Goal: Information Seeking & Learning: Learn about a topic

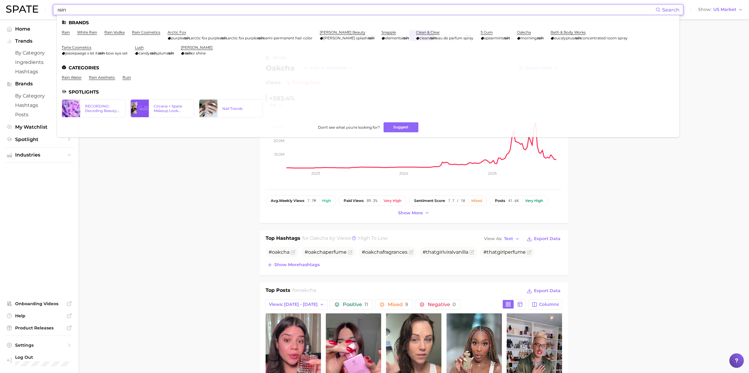
drag, startPoint x: 218, startPoint y: 205, endPoint x: 216, endPoint y: 202, distance: 3.7
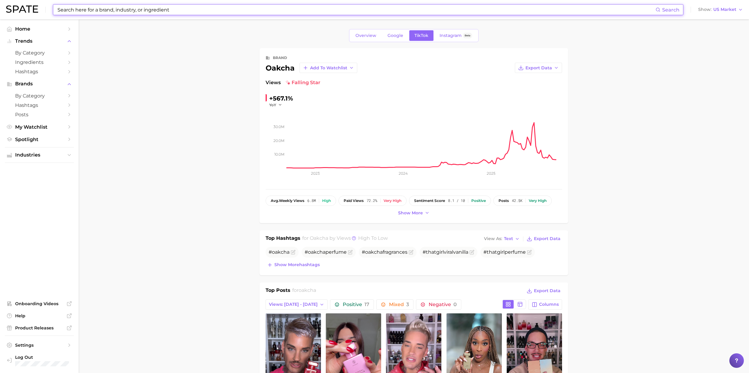
click at [88, 10] on input at bounding box center [356, 10] width 599 height 10
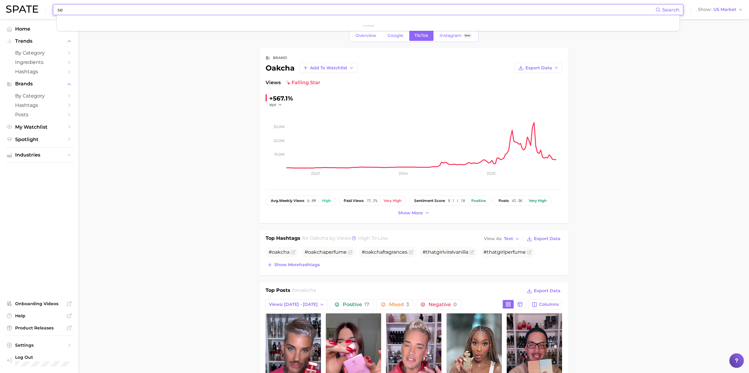
type input "s"
click at [72, 10] on input "faical setting spray" at bounding box center [356, 10] width 599 height 10
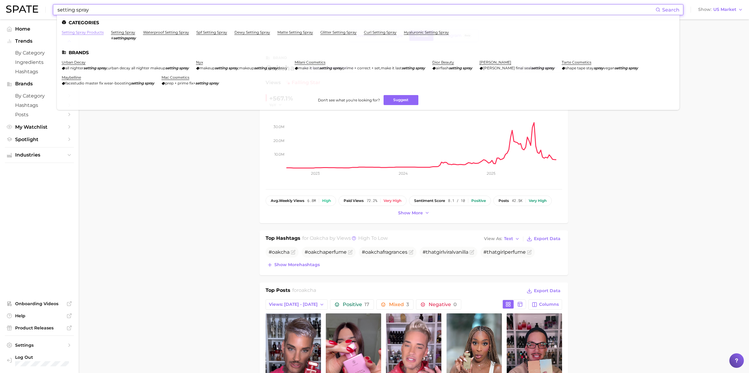
type input "setting spray"
click at [98, 33] on link "setting spray products" at bounding box center [83, 32] width 42 height 5
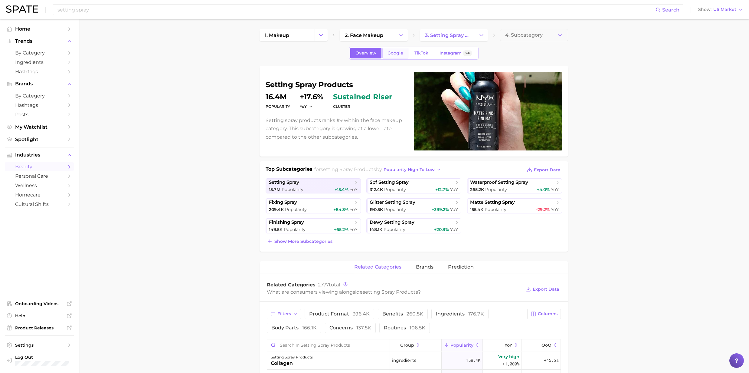
click at [398, 56] on link "Google" at bounding box center [395, 53] width 26 height 11
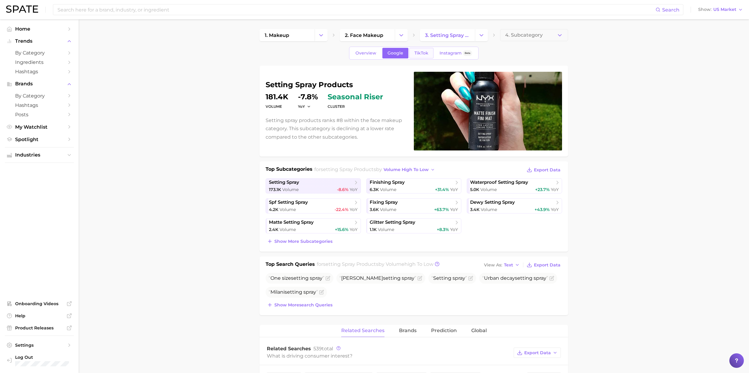
click at [415, 54] on span "TikTok" at bounding box center [421, 53] width 14 height 5
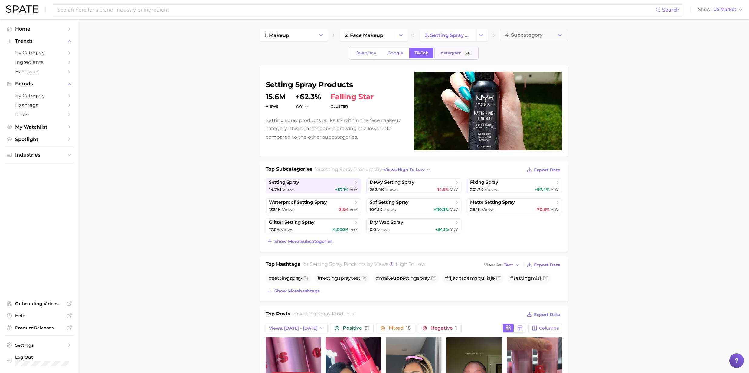
click at [453, 52] on span "Instagram" at bounding box center [451, 53] width 22 height 5
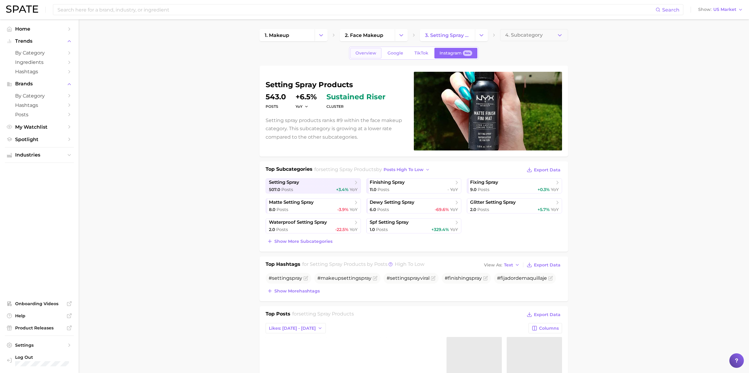
click at [371, 56] on link "Overview" at bounding box center [365, 53] width 31 height 11
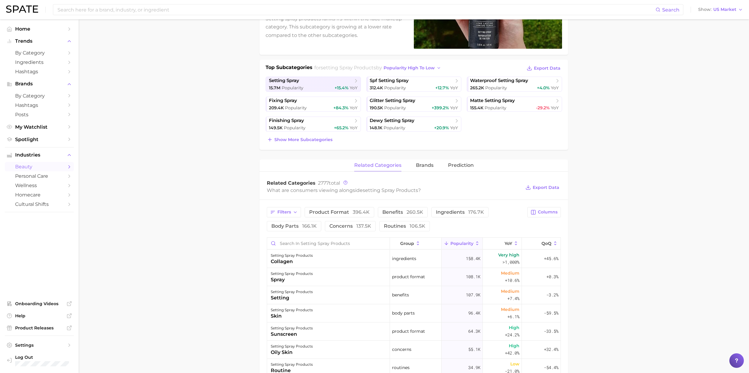
scroll to position [121, 0]
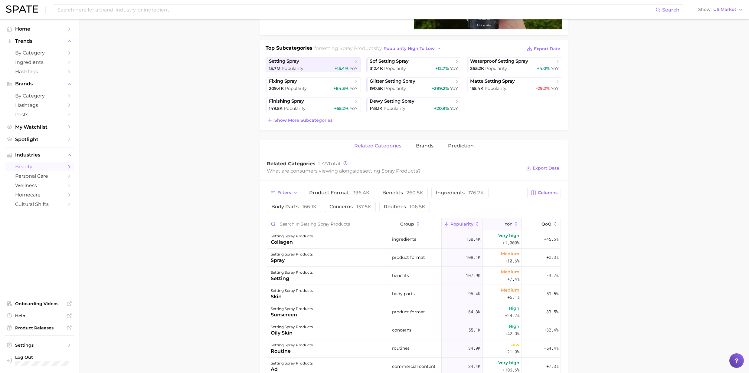
click at [515, 224] on icon at bounding box center [516, 224] width 2 height 4
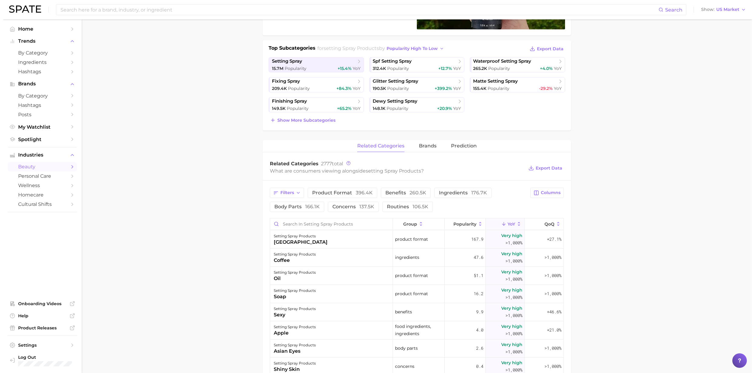
scroll to position [161, 0]
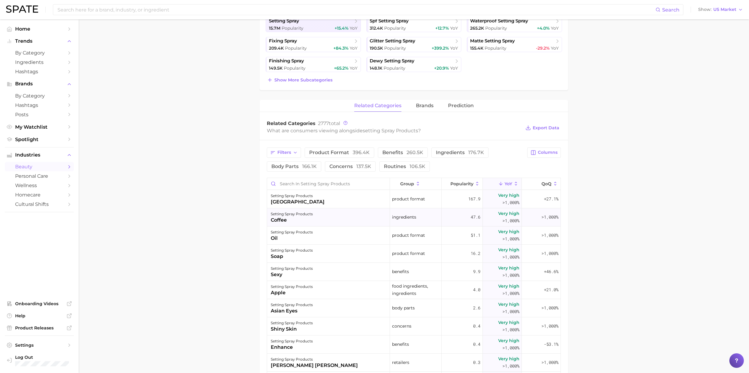
click at [286, 220] on div "coffee" at bounding box center [292, 219] width 42 height 7
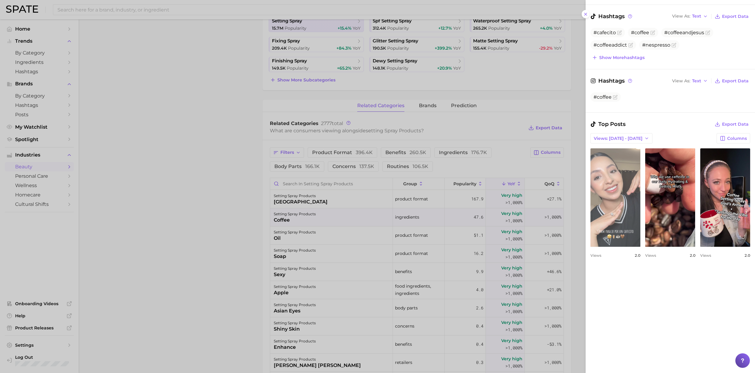
scroll to position [121, 0]
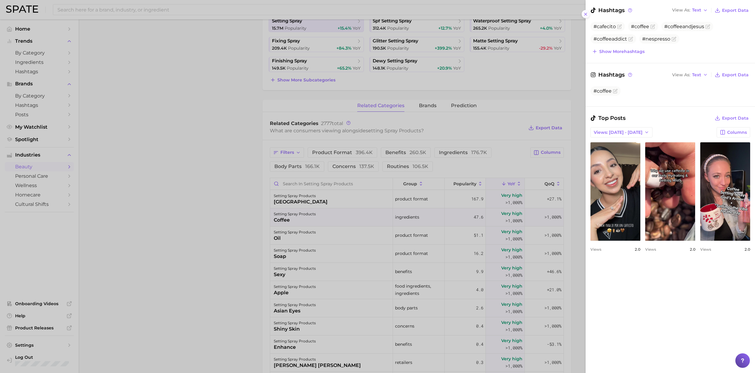
click at [587, 12] on icon at bounding box center [585, 14] width 5 height 5
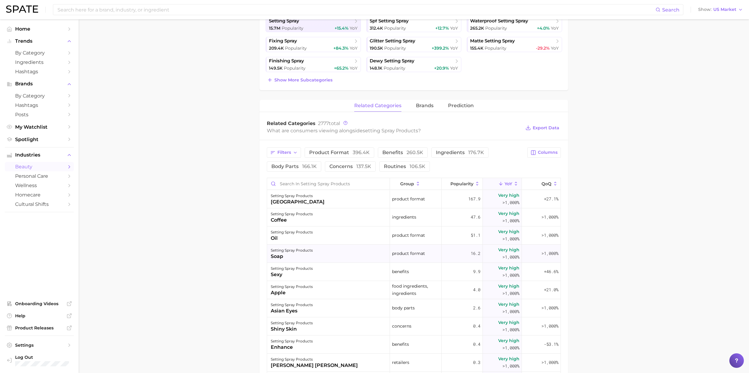
click at [276, 254] on div "soap" at bounding box center [292, 256] width 42 height 7
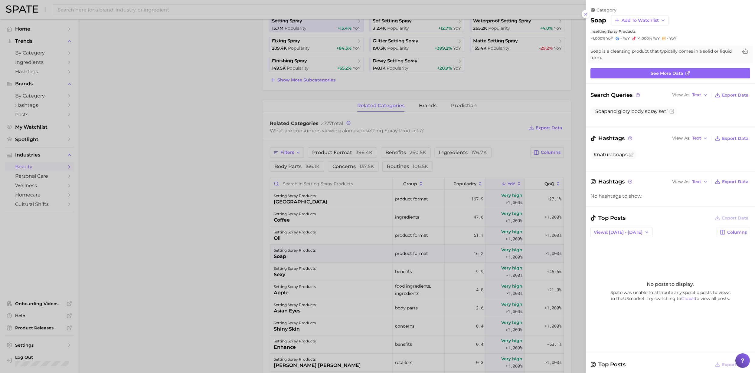
click at [276, 254] on div at bounding box center [377, 186] width 755 height 373
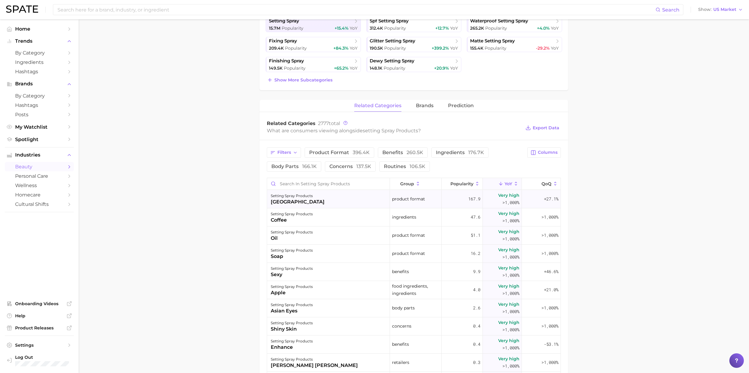
click at [283, 201] on div "[GEOGRAPHIC_DATA]" at bounding box center [298, 201] width 54 height 7
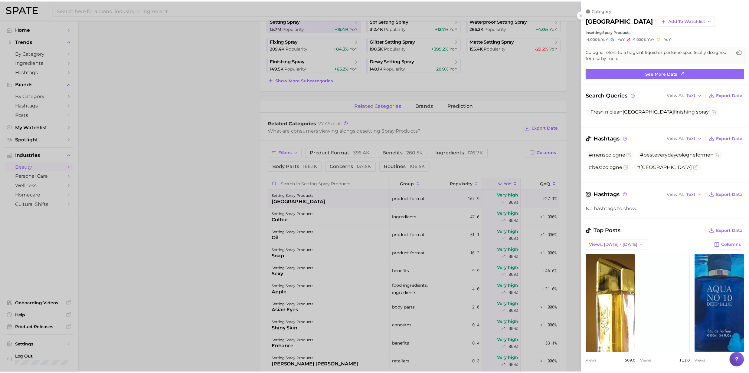
scroll to position [0, 0]
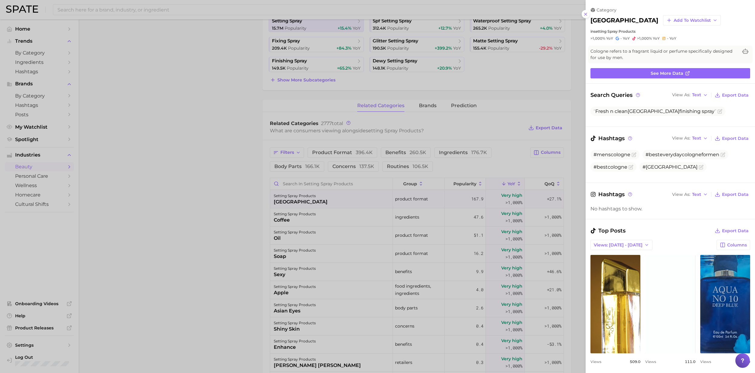
click at [283, 201] on div at bounding box center [377, 186] width 755 height 373
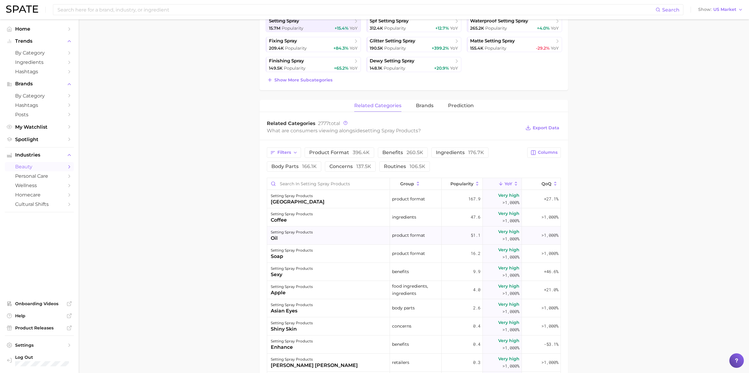
click at [279, 238] on div "oil" at bounding box center [292, 237] width 42 height 7
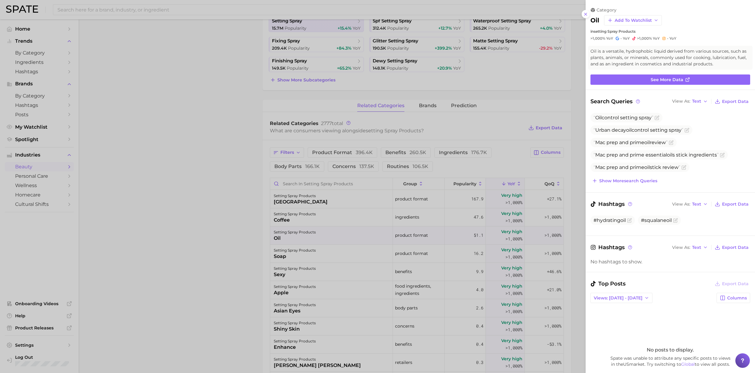
click at [279, 238] on div at bounding box center [377, 186] width 755 height 373
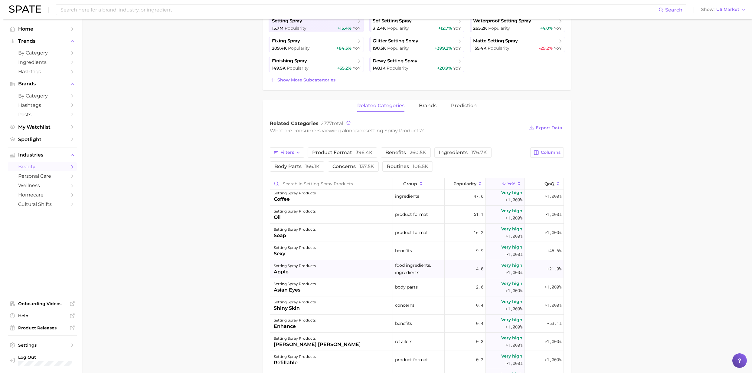
scroll to position [40, 0]
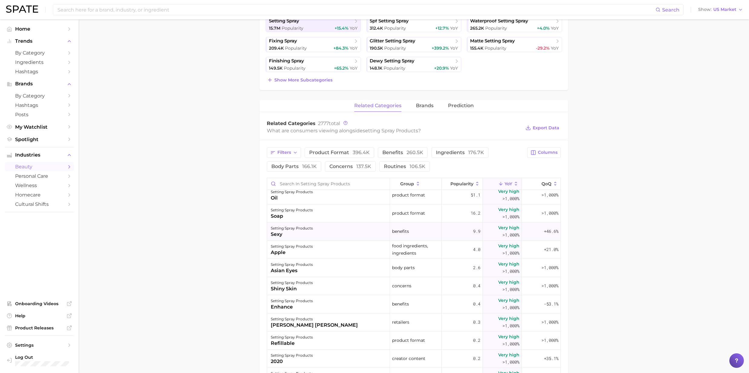
click at [284, 236] on div "sexy" at bounding box center [292, 234] width 42 height 7
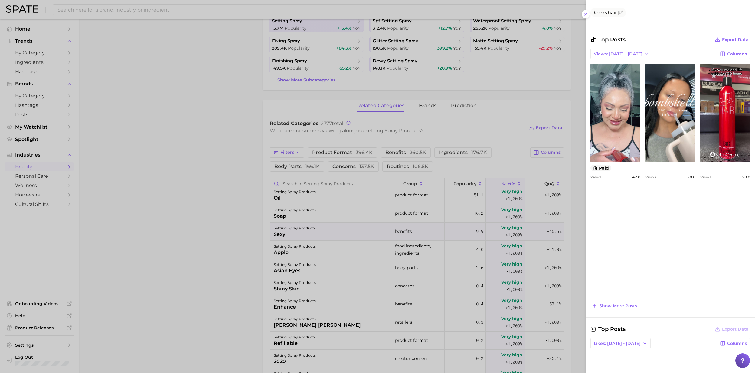
scroll to position [201, 0]
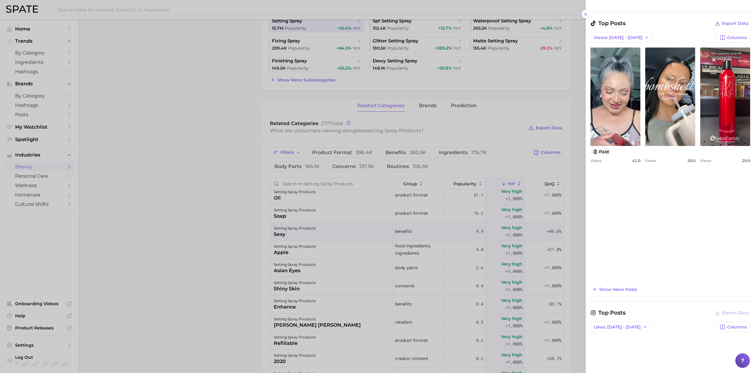
click at [295, 231] on div at bounding box center [377, 186] width 755 height 373
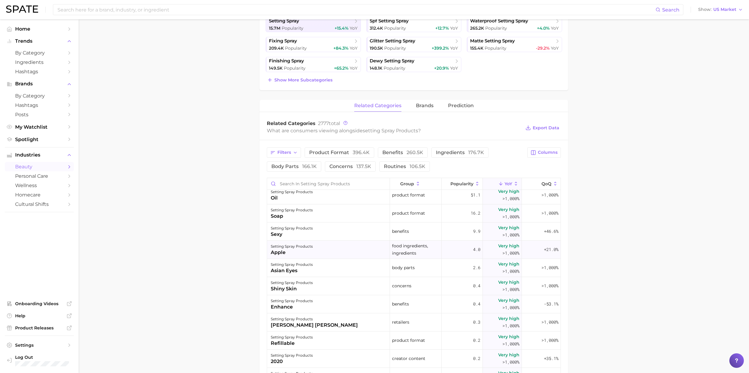
click at [290, 247] on div "setting spray products" at bounding box center [292, 246] width 42 height 7
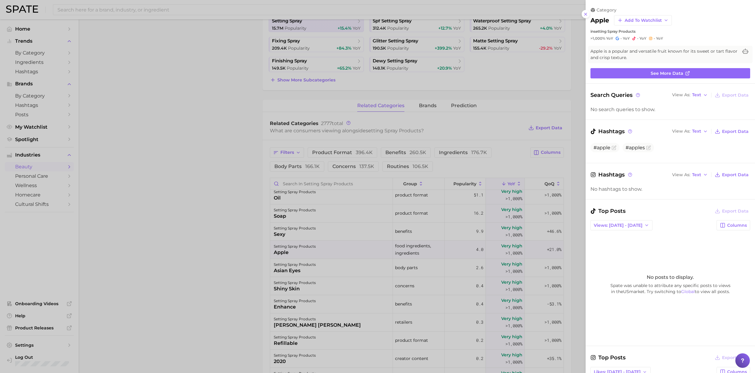
click at [280, 249] on div at bounding box center [377, 186] width 755 height 373
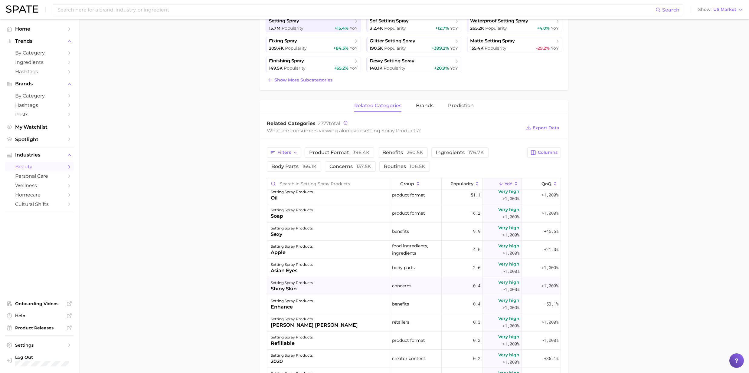
click at [293, 285] on div "setting spray products" at bounding box center [292, 282] width 42 height 7
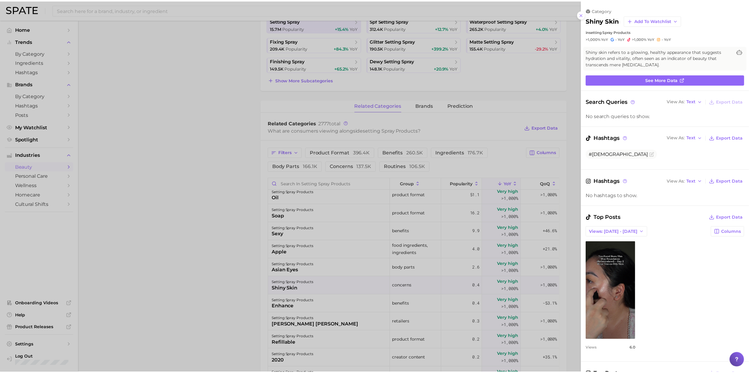
scroll to position [0, 0]
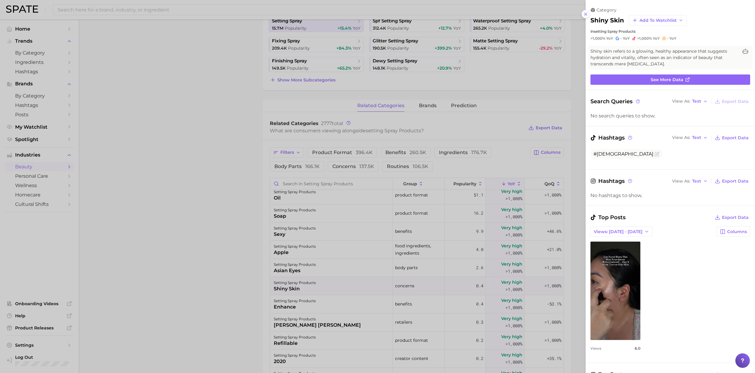
click at [586, 16] on icon at bounding box center [585, 14] width 5 height 5
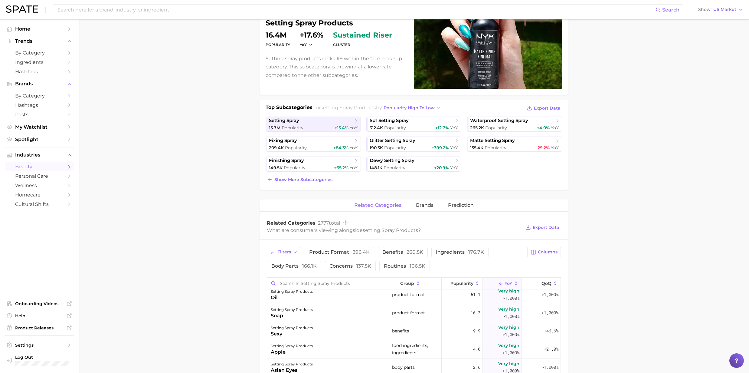
scroll to position [54, 0]
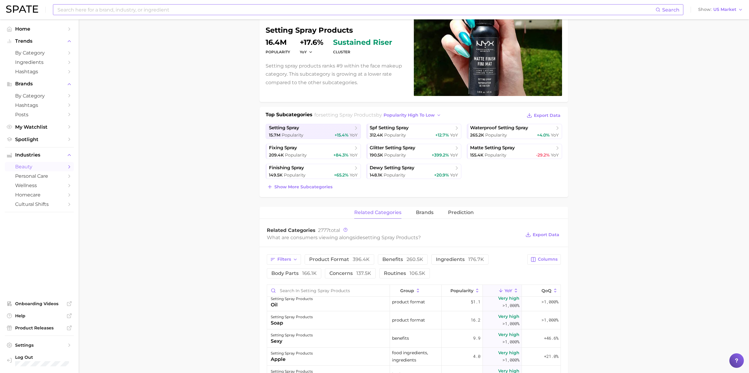
click at [85, 10] on input at bounding box center [356, 10] width 599 height 10
click at [404, 173] on span "Popularity" at bounding box center [395, 174] width 22 height 5
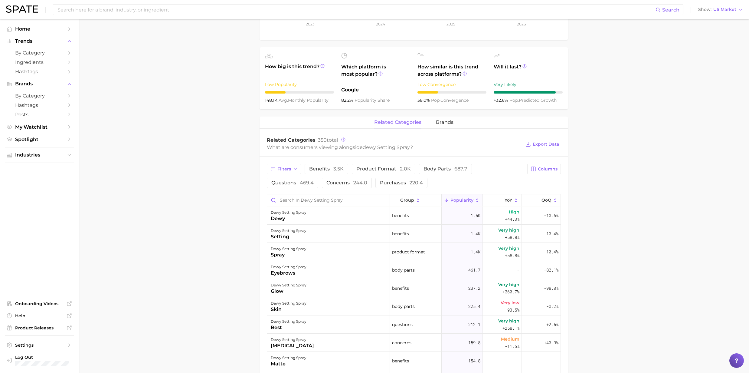
scroll to position [201, 0]
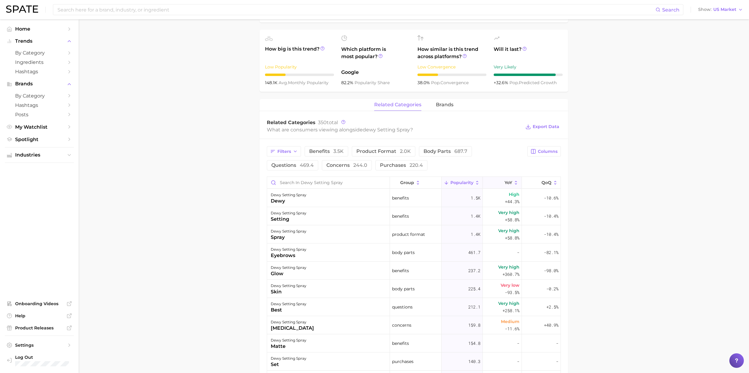
click at [513, 183] on icon at bounding box center [515, 182] width 5 height 5
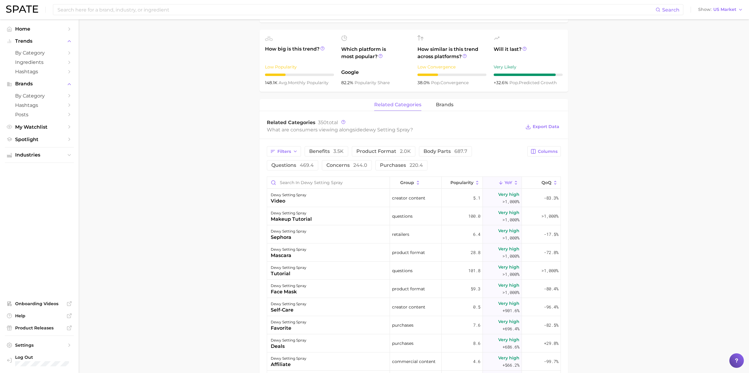
click at [219, 119] on main "1. makeup 2. face makeup 3. setting spray products 4. dewy setting spray Overvi…" at bounding box center [414, 202] width 670 height 769
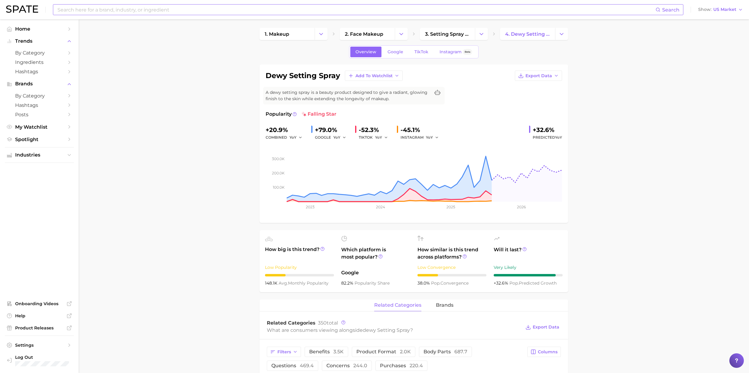
scroll to position [0, 0]
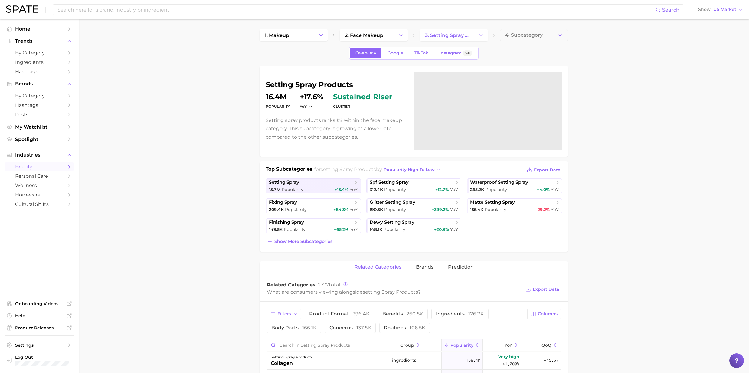
scroll to position [54, 0]
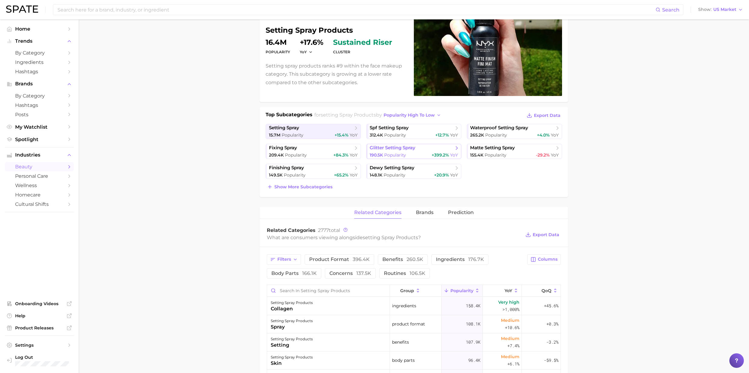
click at [429, 151] on link "glitter setting spray 190.5k Popularity +399.2% YoY" at bounding box center [413, 151] width 95 height 15
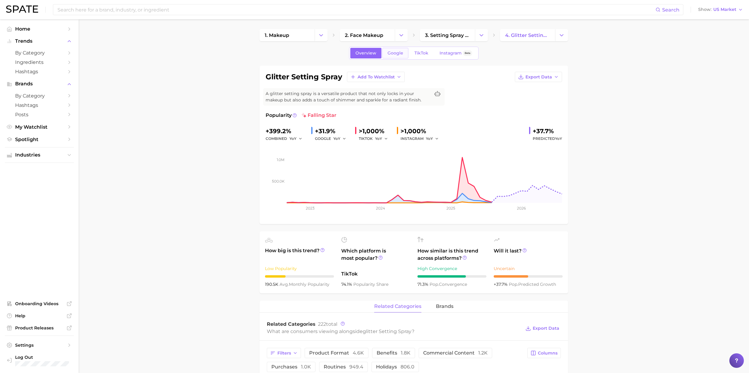
click at [397, 51] on span "Google" at bounding box center [396, 53] width 16 height 5
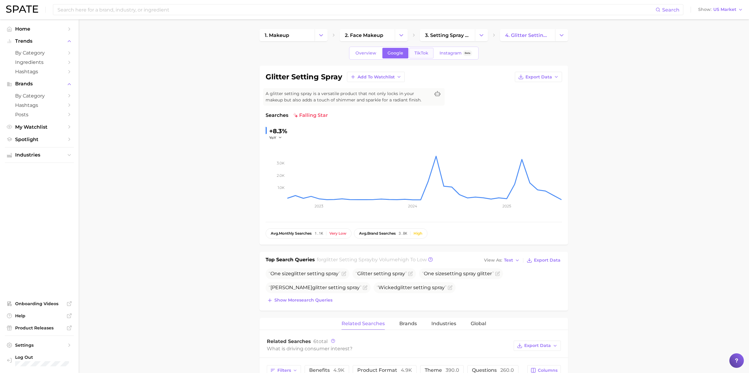
click at [418, 54] on span "TikTok" at bounding box center [421, 53] width 14 height 5
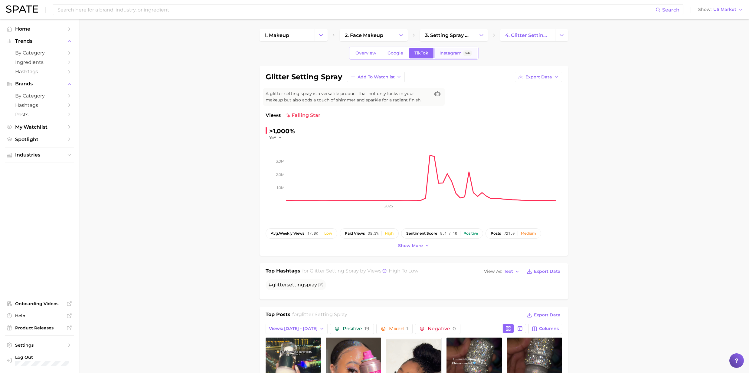
click at [445, 56] on link "Instagram Beta" at bounding box center [455, 53] width 43 height 11
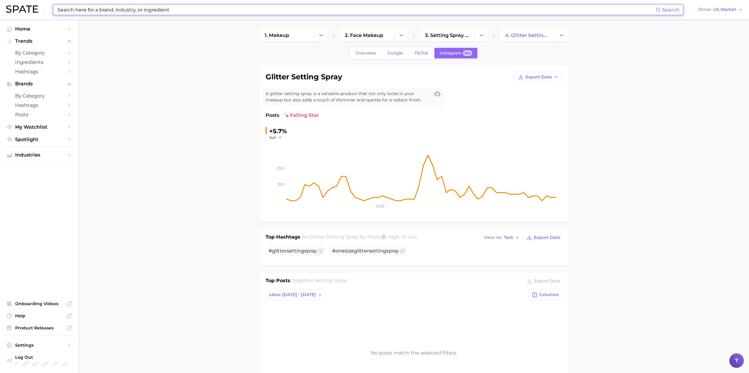
click at [73, 14] on input at bounding box center [356, 10] width 599 height 10
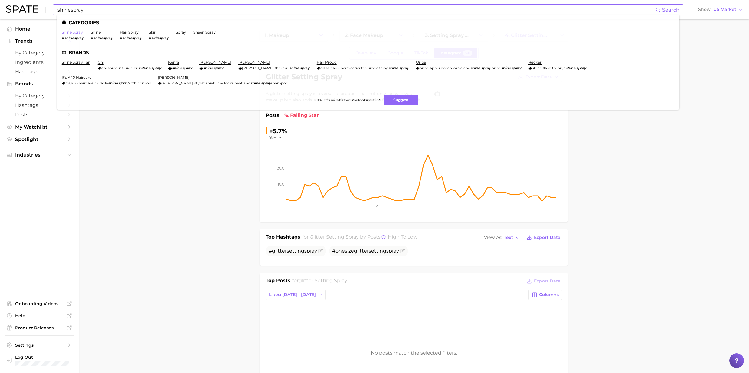
click at [77, 33] on link "shine spray" at bounding box center [72, 32] width 21 height 5
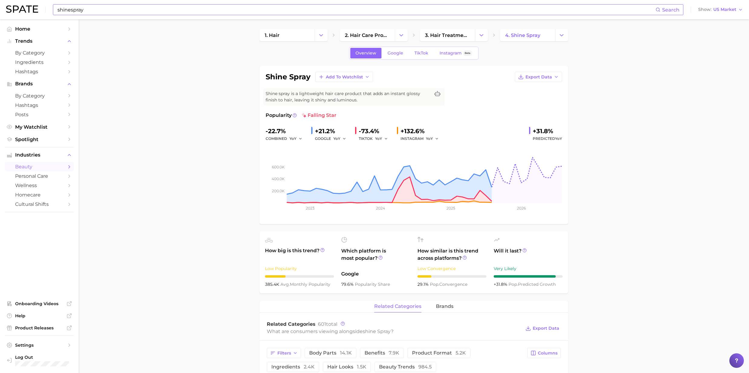
click at [78, 10] on input "shinespray" at bounding box center [356, 10] width 599 height 10
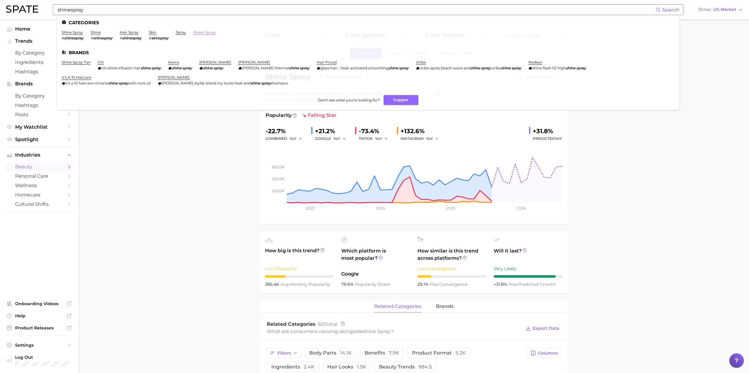
click at [209, 32] on link "sheen spray" at bounding box center [204, 32] width 22 height 5
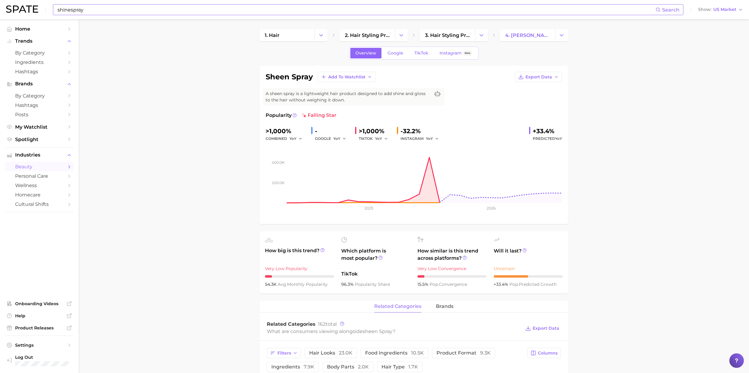
click at [102, 6] on input "shinespray" at bounding box center [356, 10] width 599 height 10
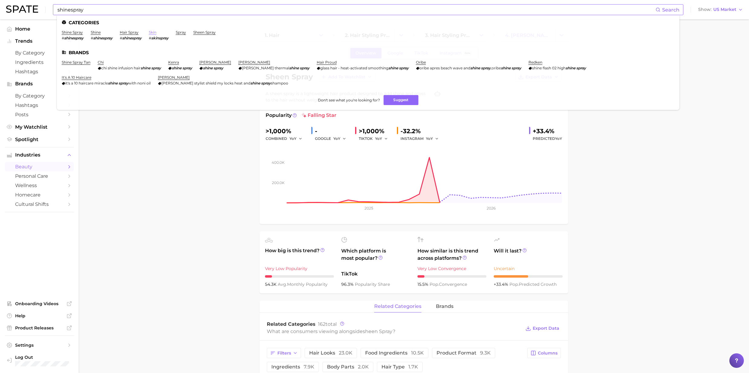
click at [156, 31] on link "skin" at bounding box center [153, 32] width 8 height 5
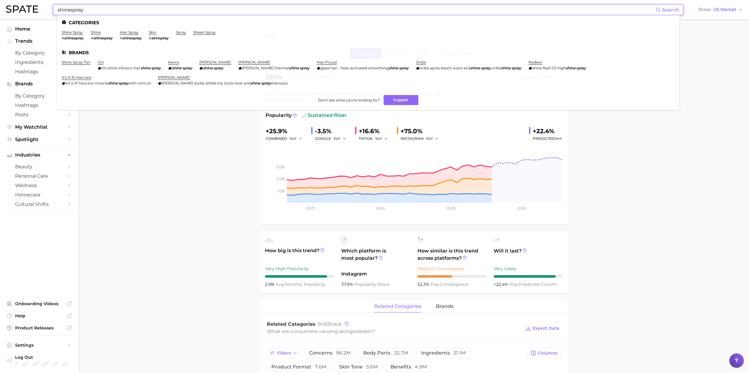
click at [124, 12] on input "shinespray" at bounding box center [356, 10] width 599 height 10
click at [98, 33] on link "shine" at bounding box center [96, 32] width 10 height 5
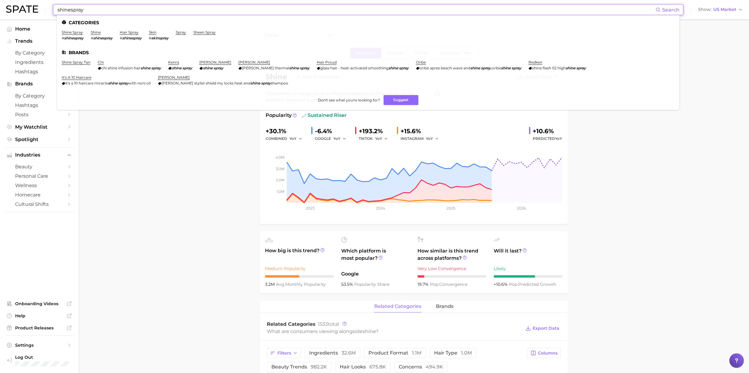
click at [72, 10] on input "shinespray" at bounding box center [356, 10] width 599 height 10
drag, startPoint x: 84, startPoint y: 11, endPoint x: 56, endPoint y: 17, distance: 28.1
click at [56, 17] on div "shine spray Search Categories shine spray # shinespray shine # shinespray hair …" at bounding box center [374, 9] width 737 height 19
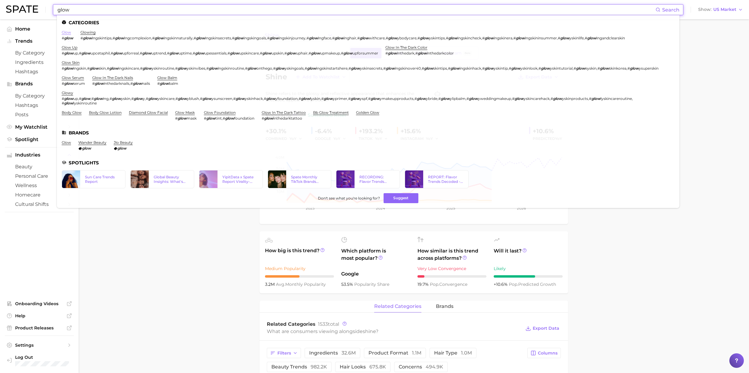
type input "glow"
click at [65, 31] on link "glow" at bounding box center [66, 32] width 9 height 5
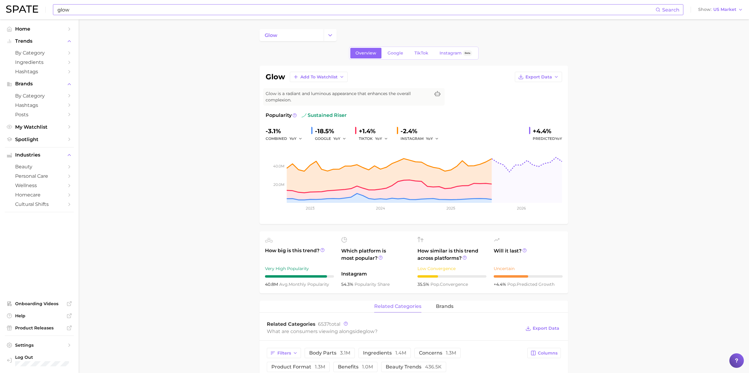
click at [82, 14] on input "glow" at bounding box center [356, 10] width 599 height 10
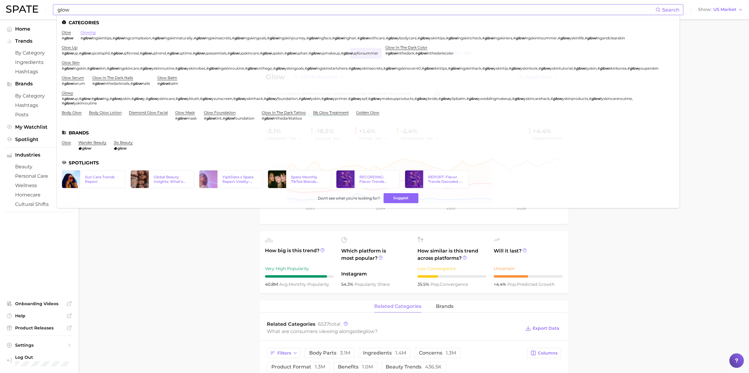
click at [91, 31] on link "glowing" at bounding box center [87, 32] width 15 height 5
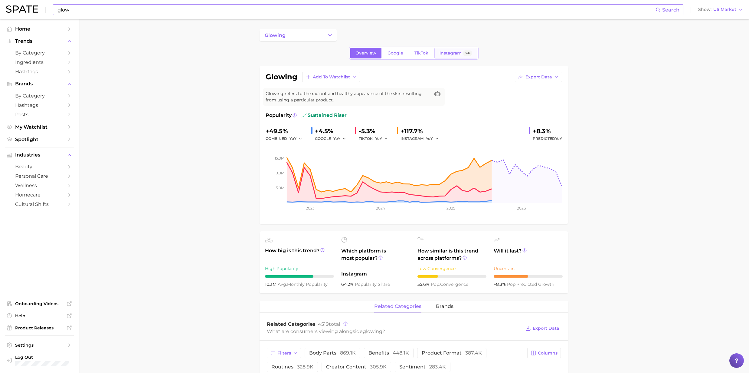
click at [456, 51] on span "Instagram" at bounding box center [451, 53] width 22 height 5
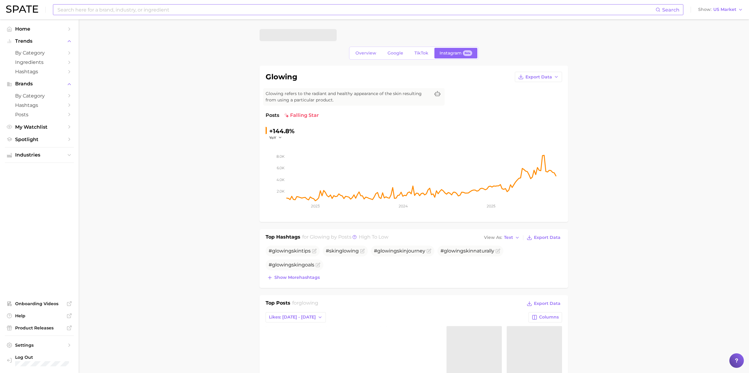
click at [424, 47] on div "Overview Google TikTok Instagram Beta" at bounding box center [413, 53] width 129 height 13
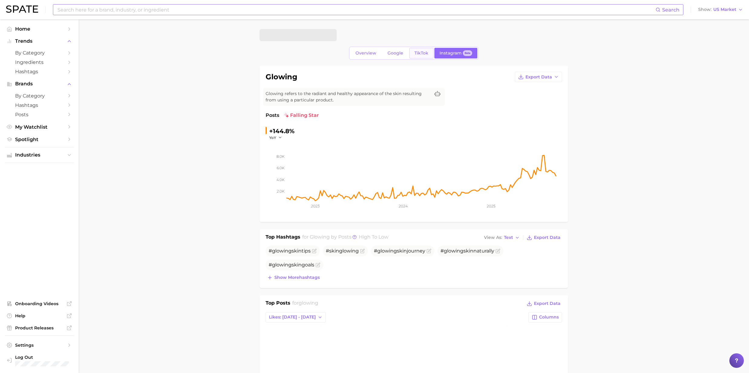
click at [418, 53] on span "TikTok" at bounding box center [421, 53] width 14 height 5
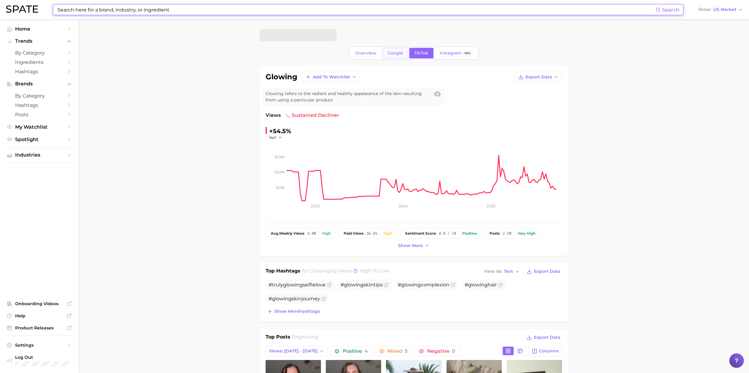
click at [386, 56] on link "Google" at bounding box center [395, 53] width 26 height 11
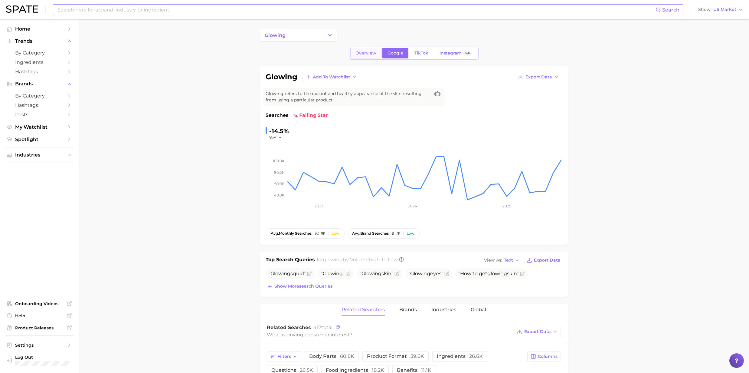
click at [359, 55] on span "Overview" at bounding box center [365, 53] width 21 height 5
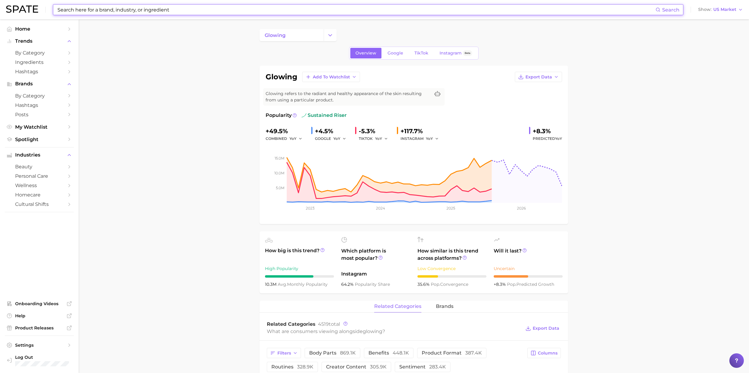
click at [176, 12] on input at bounding box center [356, 10] width 599 height 10
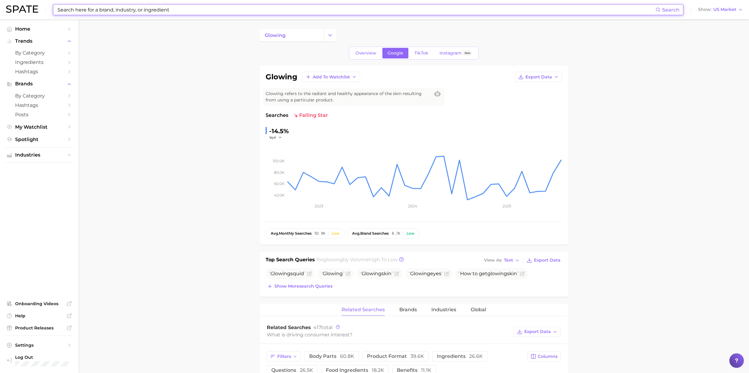
drag, startPoint x: 179, startPoint y: 6, endPoint x: 34, endPoint y: 14, distance: 144.8
click at [34, 14] on div "Search Show US Market" at bounding box center [374, 9] width 737 height 19
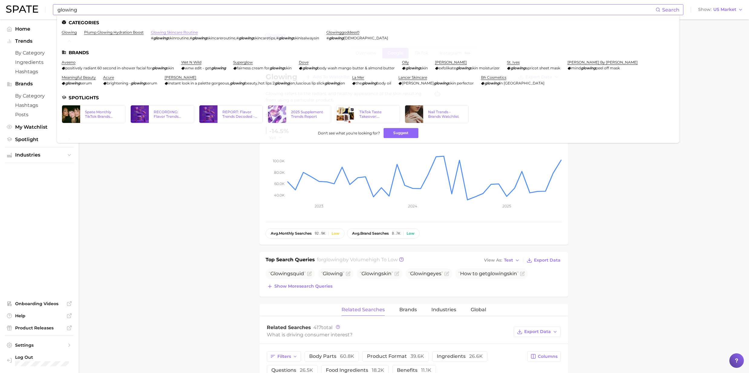
click at [185, 34] on link "glowing skincare routine" at bounding box center [174, 32] width 47 height 5
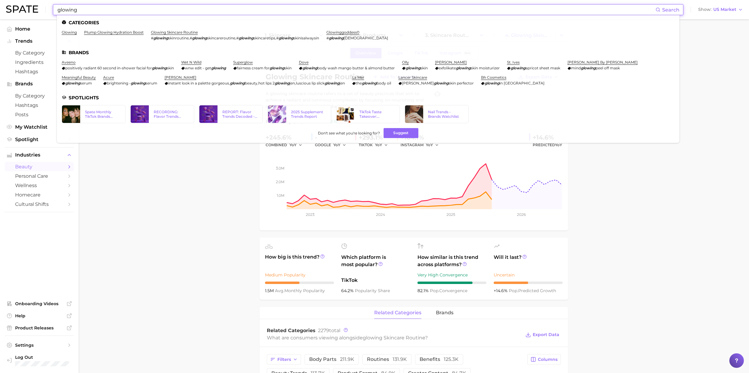
click at [89, 12] on input "glowing" at bounding box center [356, 10] width 599 height 10
drag, startPoint x: 89, startPoint y: 12, endPoint x: 46, endPoint y: 15, distance: 42.7
click at [46, 15] on div "glowing Search Categories glowing plump glowing hydration boost glowing skincar…" at bounding box center [374, 9] width 737 height 19
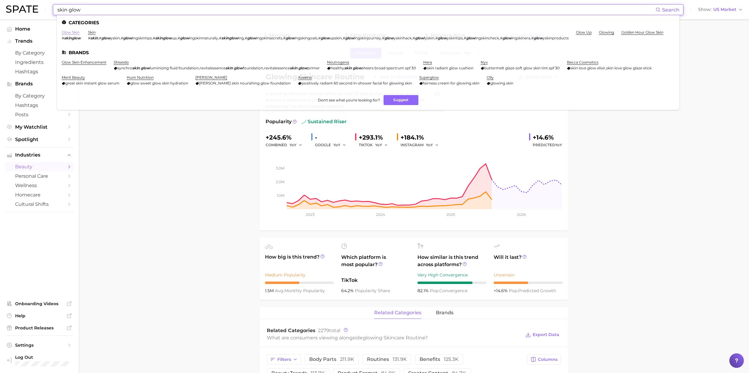
click at [64, 32] on link "glow skin" at bounding box center [71, 32] width 18 height 5
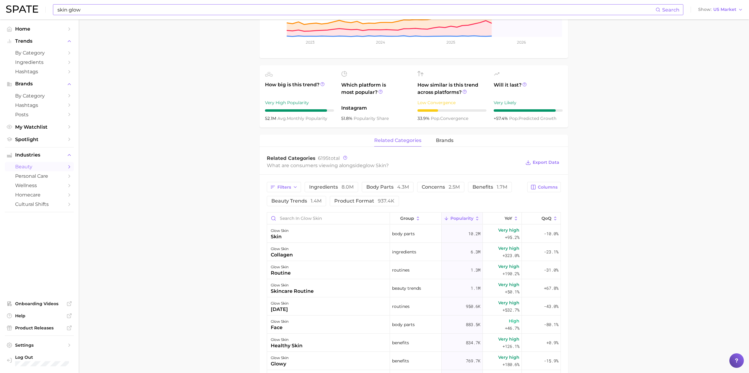
scroll to position [201, 0]
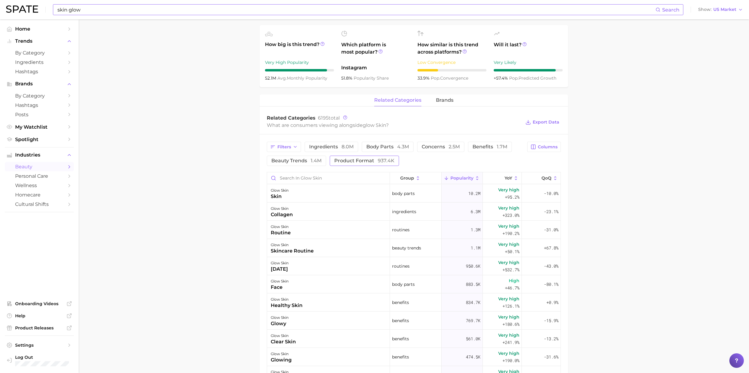
click at [356, 161] on span "product format 937.4k" at bounding box center [364, 160] width 60 height 5
click at [509, 175] on button "YoY" at bounding box center [502, 178] width 39 height 12
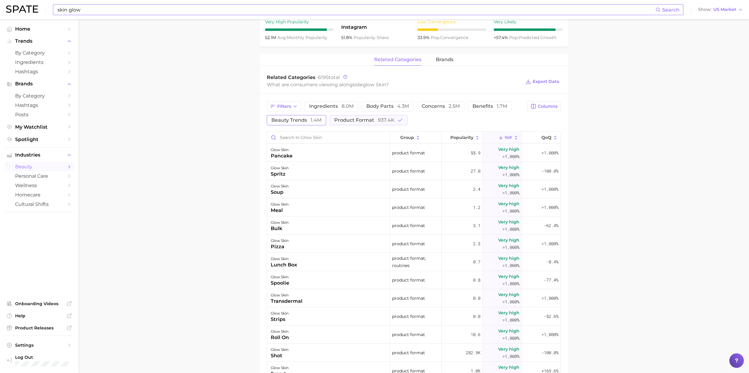
click at [302, 120] on span "beauty trends 1.4m" at bounding box center [296, 120] width 50 height 5
click at [310, 121] on span "beauty trends 1.4m" at bounding box center [296, 120] width 50 height 5
click at [440, 109] on span "concerns 2.5m" at bounding box center [441, 106] width 38 height 5
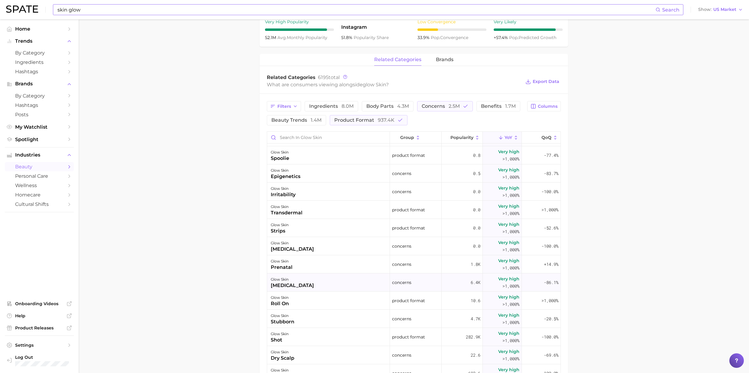
scroll to position [201, 0]
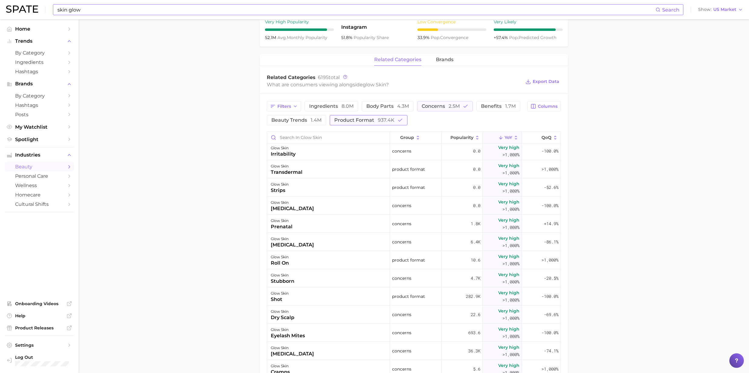
click at [400, 121] on icon "button" at bounding box center [400, 119] width 5 height 5
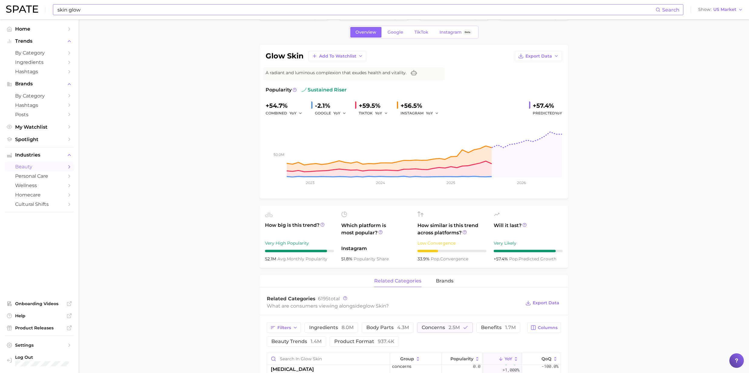
scroll to position [0, 0]
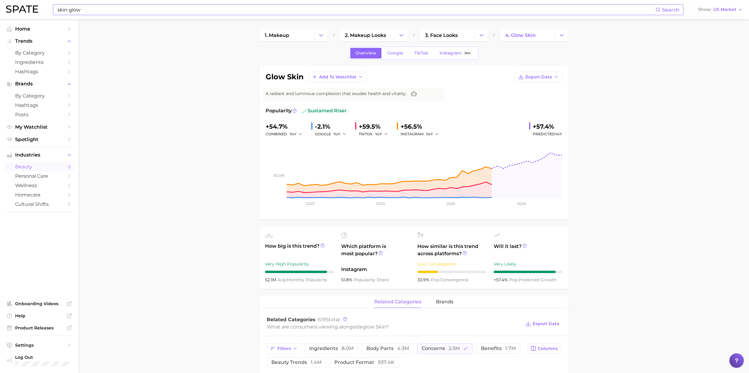
click at [77, 11] on input "skin glow" at bounding box center [356, 10] width 599 height 10
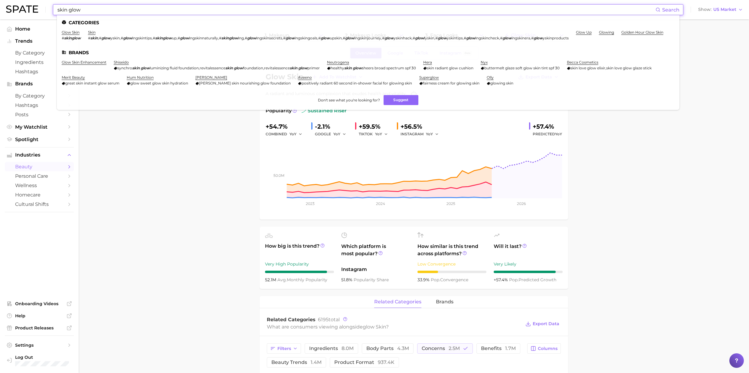
click at [93, 11] on input "skin glow" at bounding box center [356, 10] width 599 height 10
drag, startPoint x: 93, startPoint y: 11, endPoint x: 51, endPoint y: 11, distance: 42.1
click at [51, 11] on div "skin glow Search Categories glow skin # skinglow skin # skin , # glow yskin , #…" at bounding box center [374, 9] width 737 height 19
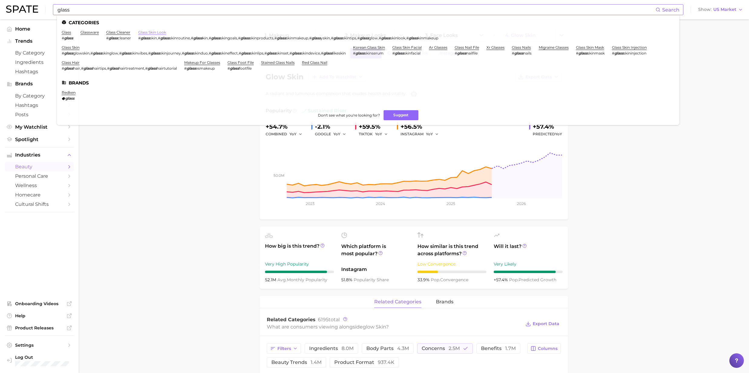
click at [152, 31] on link "glass skin look" at bounding box center [152, 32] width 28 height 5
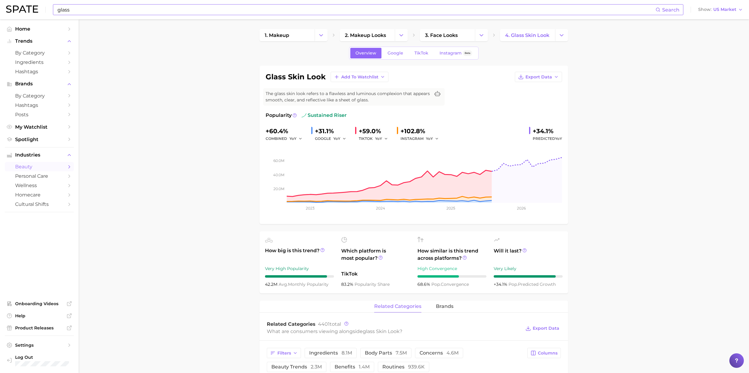
drag, startPoint x: 108, startPoint y: 10, endPoint x: 112, endPoint y: 10, distance: 4.2
click at [108, 12] on input "glass" at bounding box center [356, 10] width 599 height 10
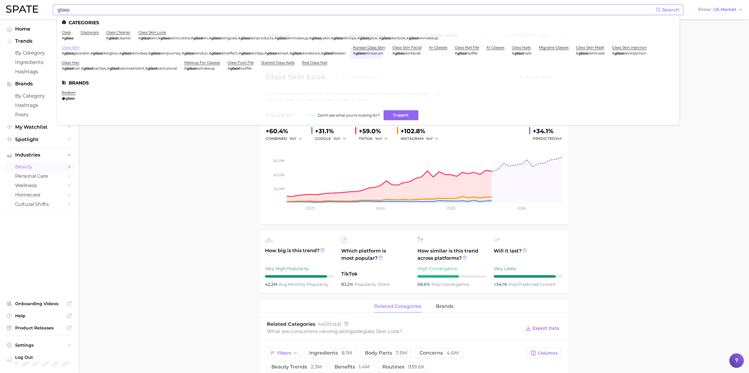
click at [72, 46] on link "glass skin" at bounding box center [71, 47] width 18 height 5
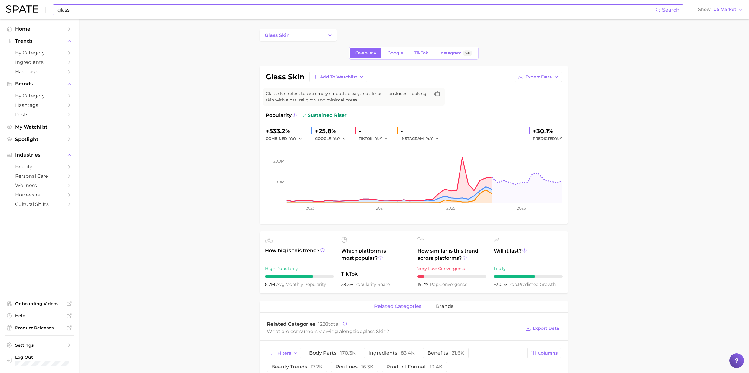
click at [70, 10] on input "glass" at bounding box center [356, 10] width 599 height 10
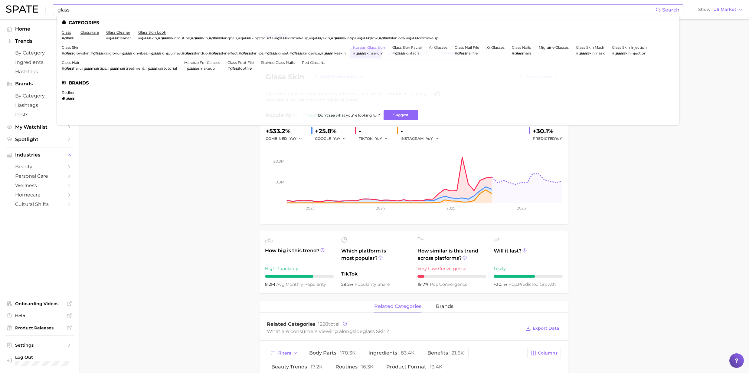
click at [380, 47] on link "korean glass skin" at bounding box center [369, 47] width 32 height 5
click at [422, 49] on link "glass skin facial" at bounding box center [406, 47] width 29 height 5
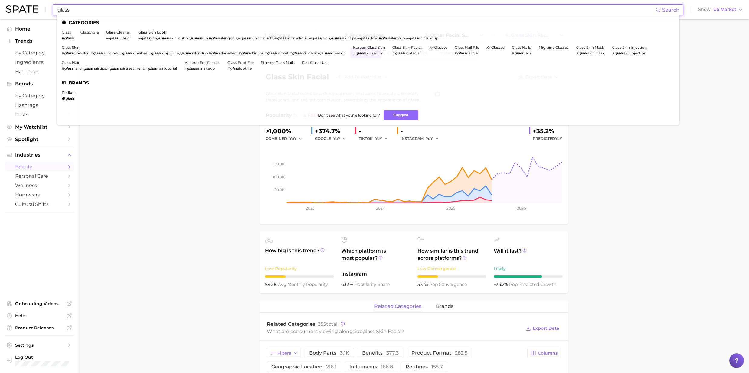
click at [145, 12] on input "glass" at bounding box center [356, 10] width 599 height 10
click at [604, 47] on link "glass skin mask" at bounding box center [590, 47] width 28 height 5
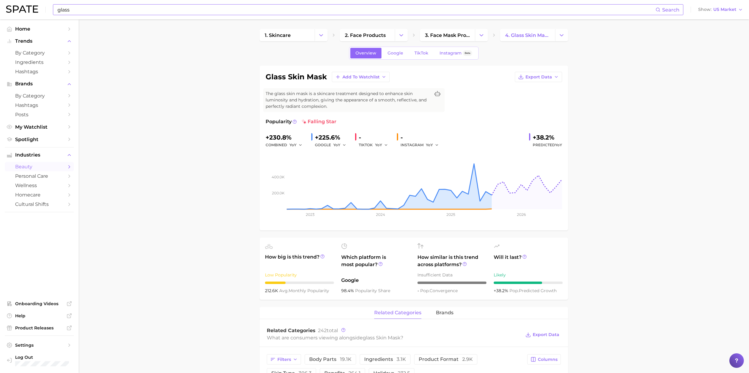
click at [100, 8] on input "glass" at bounding box center [356, 10] width 599 height 10
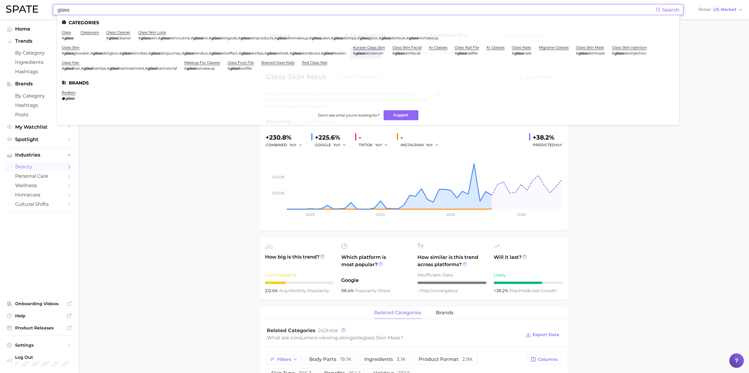
drag, startPoint x: 100, startPoint y: 8, endPoint x: 40, endPoint y: 8, distance: 59.6
click at [40, 8] on div "glass Search Categories glass # glass glassware glass cleaner # glass cleaner g…" at bounding box center [374, 9] width 737 height 19
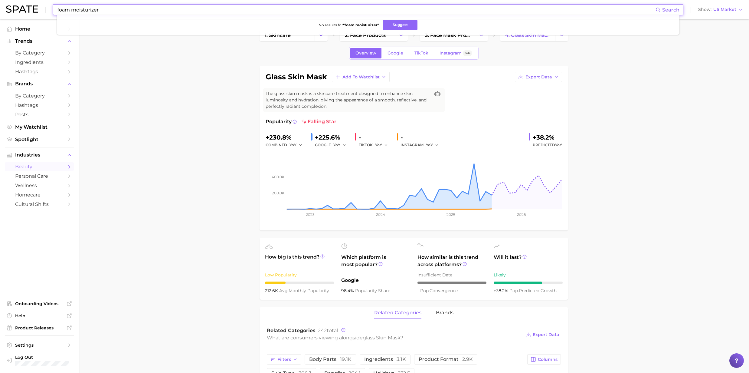
drag, startPoint x: 70, startPoint y: 9, endPoint x: 24, endPoint y: 6, distance: 46.7
click at [24, 6] on div "foam moisturizer Search No results for " foam moisturizer " Suggest Show US Mar…" at bounding box center [374, 9] width 737 height 19
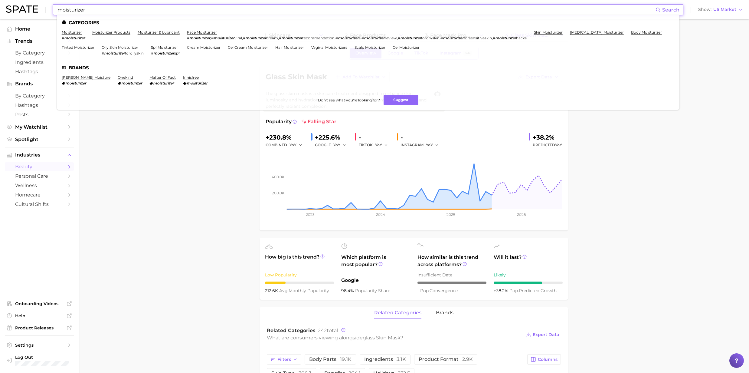
click at [93, 6] on input "moisturizer" at bounding box center [356, 10] width 599 height 10
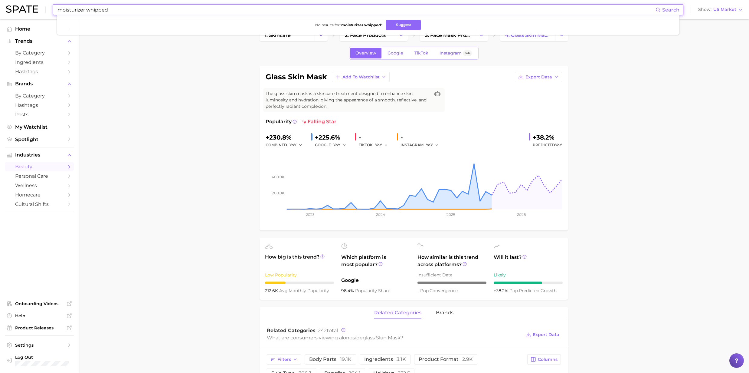
drag, startPoint x: 108, startPoint y: 10, endPoint x: 86, endPoint y: 7, distance: 22.1
click at [86, 7] on input "moisturizer whipped" at bounding box center [356, 10] width 599 height 10
click at [57, 9] on input "moisturizer" at bounding box center [356, 10] width 599 height 10
click at [124, 10] on input "whipped moisturizer" at bounding box center [356, 10] width 599 height 10
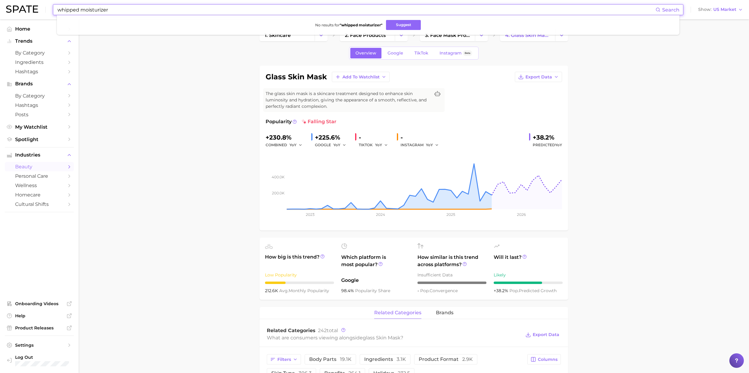
drag, startPoint x: 124, startPoint y: 10, endPoint x: 2, endPoint y: 13, distance: 122.6
click at [2, 13] on header "whipped moisturizer Search No results for " whipped moisturizer " Suggest Show …" at bounding box center [374, 9] width 749 height 19
type input "moisturizer"
click at [672, 7] on span "Search" at bounding box center [670, 10] width 17 height 6
click at [73, 10] on input "glass" at bounding box center [356, 10] width 599 height 10
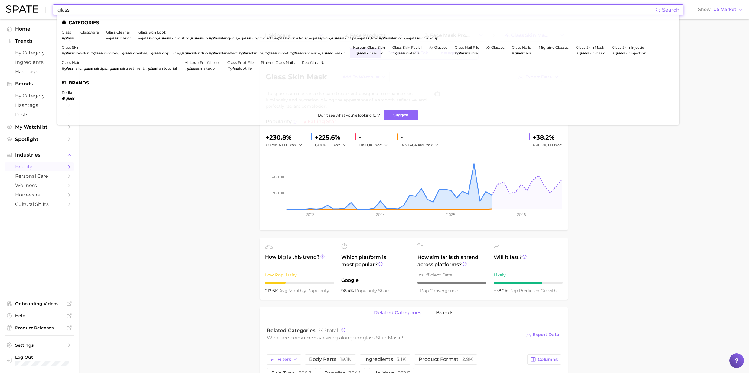
drag, startPoint x: 73, startPoint y: 10, endPoint x: 16, endPoint y: 12, distance: 56.6
click at [25, 10] on div "glass Search Categories glass # glass glassware glass cleaner # glass cleaner g…" at bounding box center [374, 9] width 737 height 19
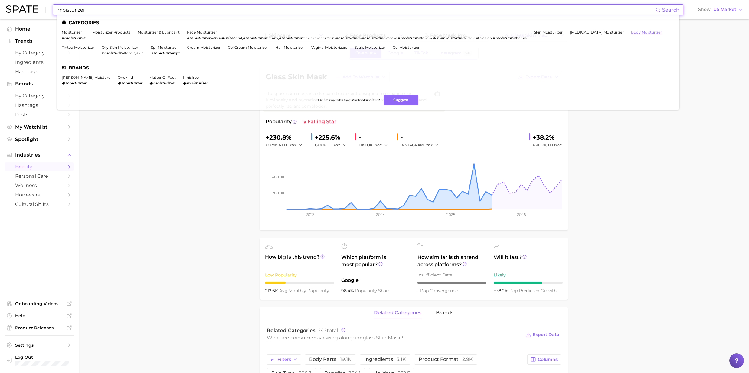
type input "moisturizer"
click at [640, 30] on link "body moisturizer" at bounding box center [646, 32] width 31 height 5
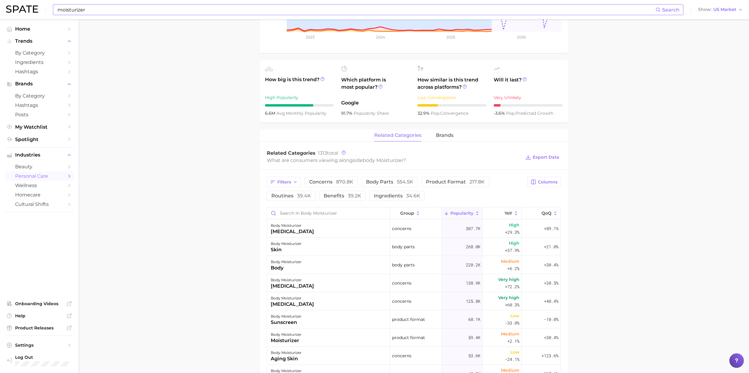
scroll to position [201, 0]
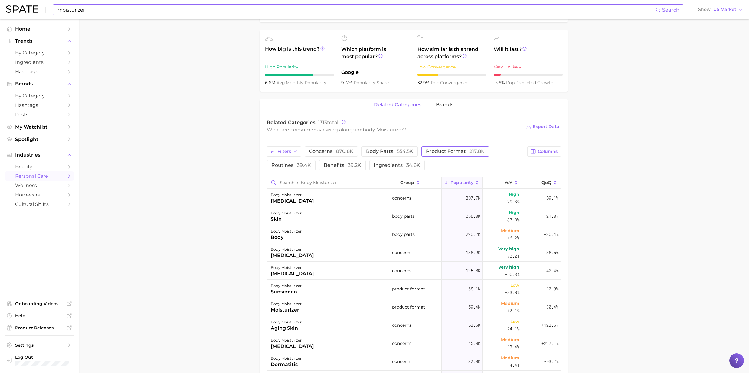
click at [464, 154] on span "product format 217.8k" at bounding box center [455, 151] width 59 height 5
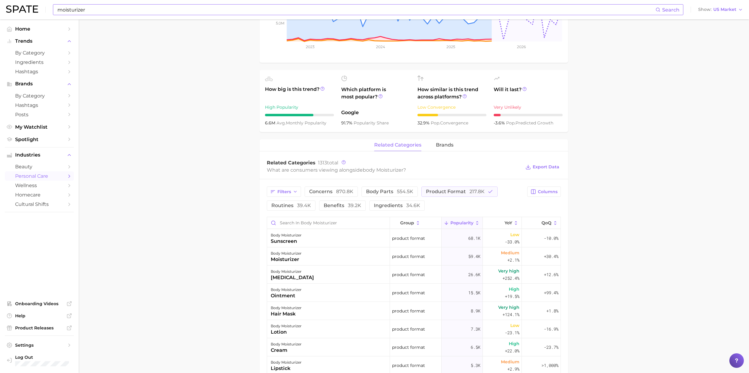
scroll to position [0, 0]
